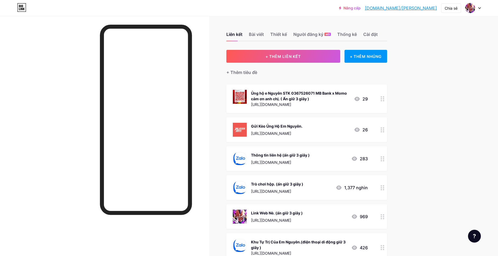
click at [382, 215] on circle at bounding box center [381, 214] width 1 height 1
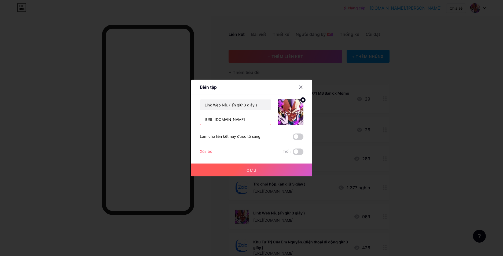
click at [228, 117] on input "[URL][DOMAIN_NAME]" at bounding box center [235, 119] width 71 height 11
type input "[URL][DOMAIN_NAME]"
click at [217, 173] on button "Cứu" at bounding box center [251, 170] width 121 height 13
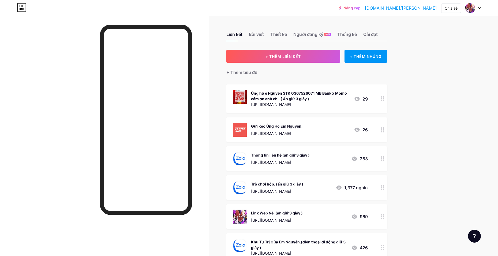
click at [385, 185] on icon at bounding box center [383, 187] width 4 height 5
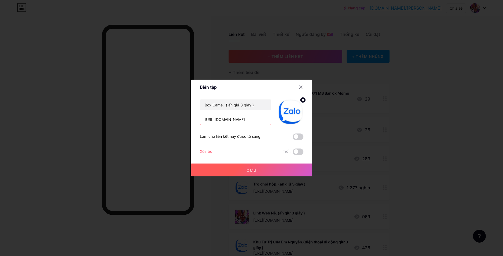
click at [247, 115] on input "[URL][DOMAIN_NAME]" at bounding box center [235, 119] width 71 height 11
paste input "sjfasd953"
type input "[URL][DOMAIN_NAME]"
click at [250, 173] on button "Cứu" at bounding box center [251, 170] width 121 height 13
